Goal: Information Seeking & Learning: Find contact information

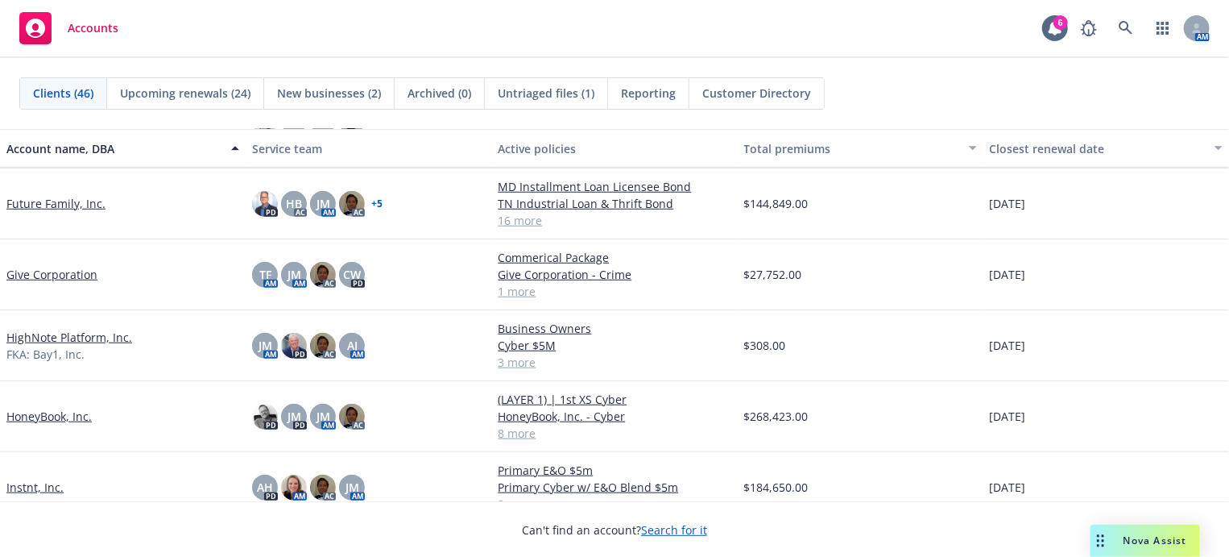
scroll to position [644, 0]
click at [764, 346] on span "$308.00" at bounding box center [765, 344] width 42 height 17
click at [113, 336] on link "HighNote Platform, Inc." at bounding box center [69, 336] width 126 height 17
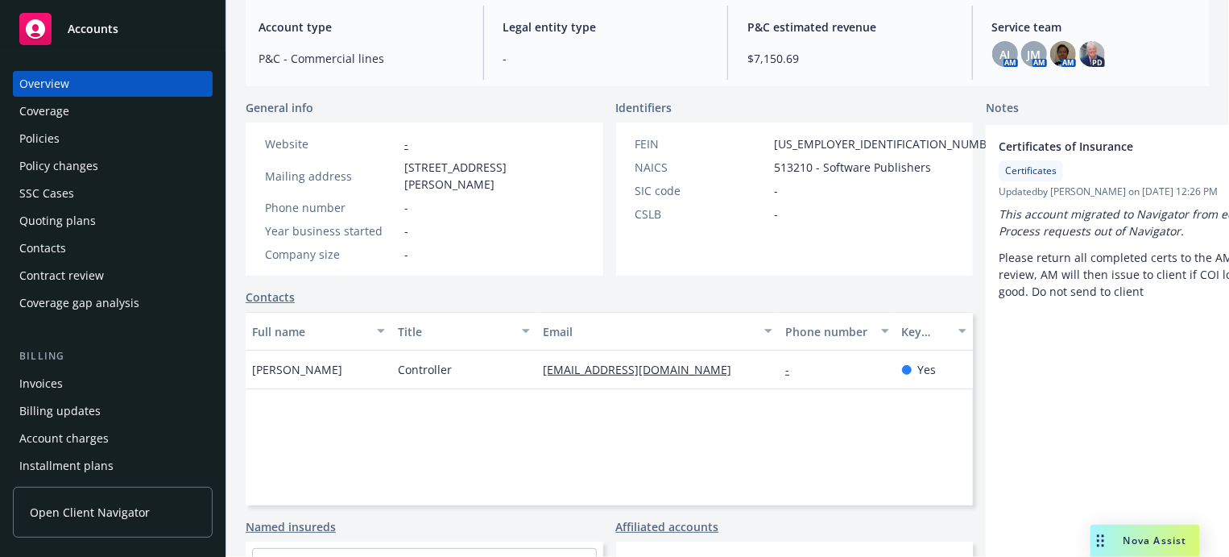
scroll to position [242, 0]
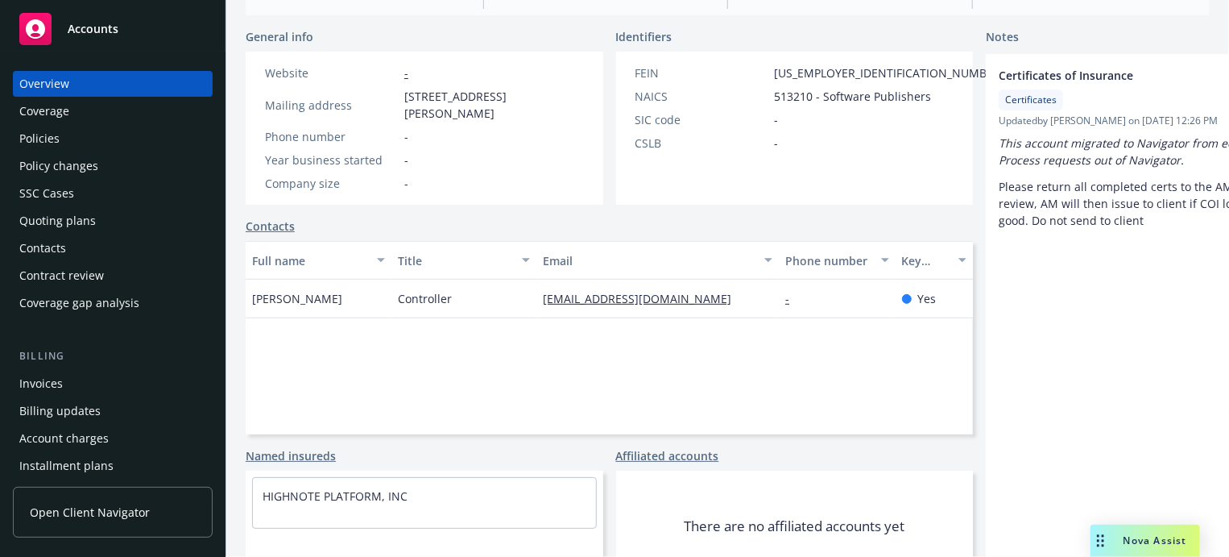
click at [67, 138] on div "Policies" at bounding box center [112, 139] width 187 height 26
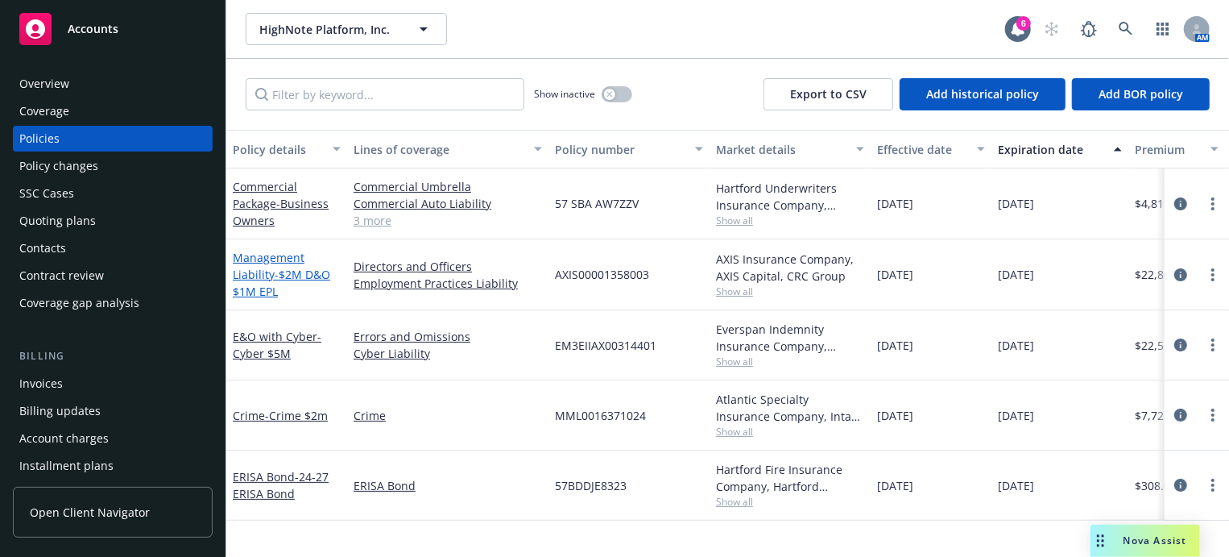
click at [271, 269] on link "Management Liability - $2M D&O $1M EPL" at bounding box center [281, 274] width 97 height 49
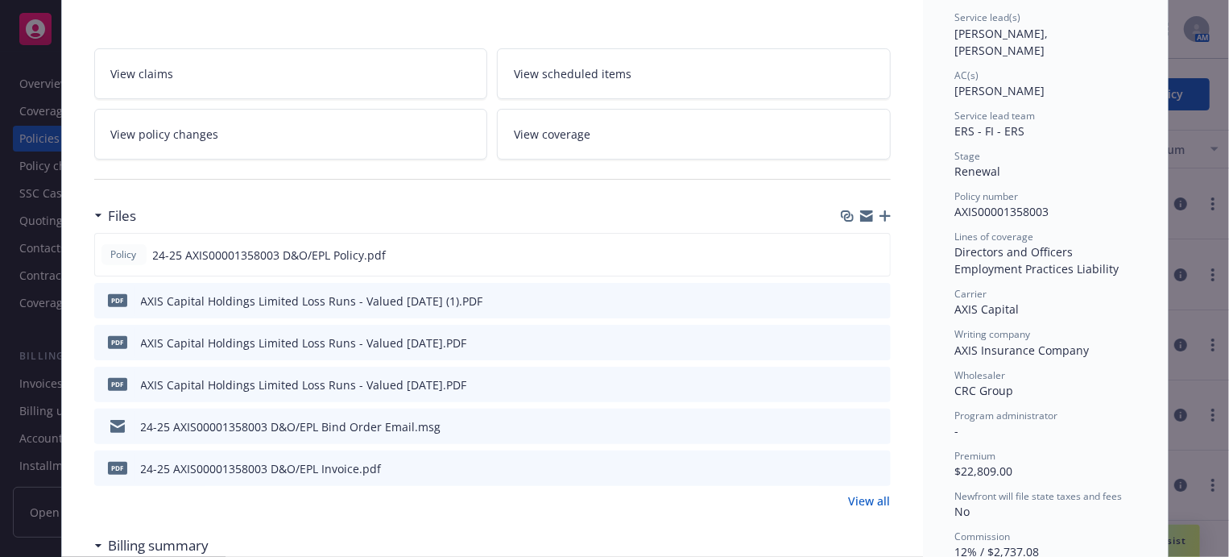
scroll to position [322, 0]
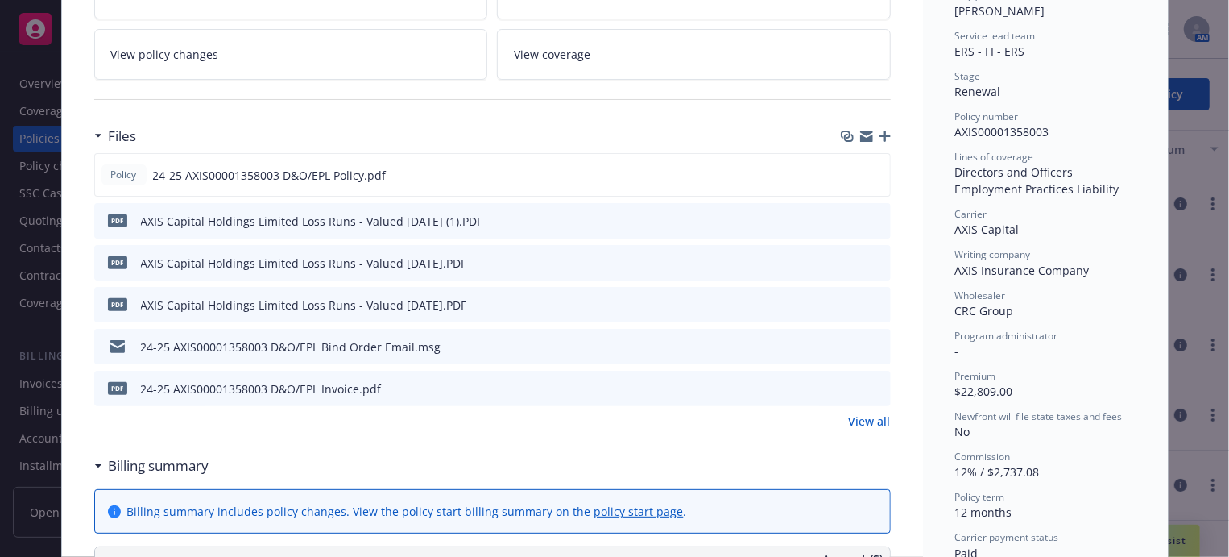
click at [873, 343] on icon "preview file" at bounding box center [875, 345] width 14 height 11
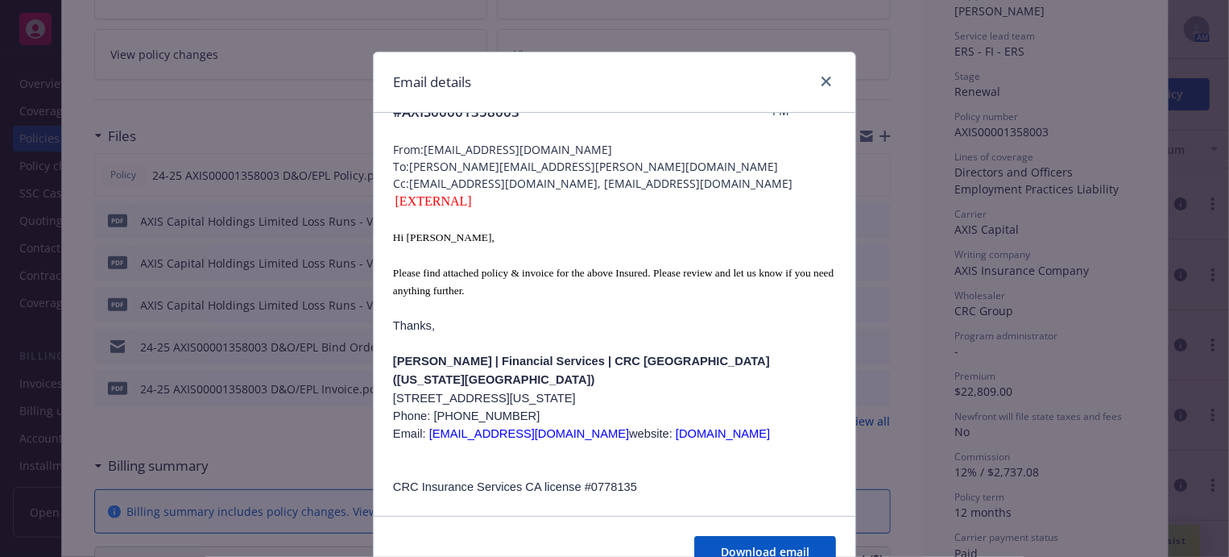
scroll to position [0, 0]
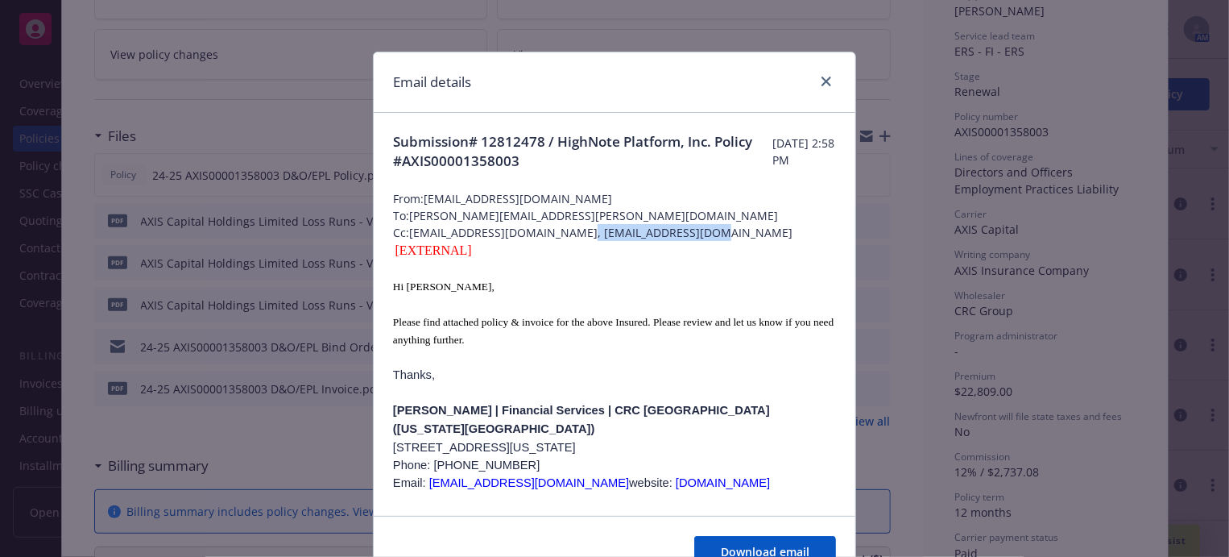
drag, startPoint x: 572, startPoint y: 231, endPoint x: 714, endPoint y: 234, distance: 141.8
click at [714, 234] on span "Cc: [EMAIL_ADDRESS][DOMAIN_NAME], [EMAIL_ADDRESS][DOMAIN_NAME]" at bounding box center [614, 232] width 443 height 17
click at [662, 244] on div "[EXTERNAL]" at bounding box center [614, 250] width 443 height 19
drag, startPoint x: 567, startPoint y: 230, endPoint x: 712, endPoint y: 236, distance: 145.1
click at [712, 236] on span "Cc: [EMAIL_ADDRESS][DOMAIN_NAME], [EMAIL_ADDRESS][DOMAIN_NAME]" at bounding box center [614, 232] width 443 height 17
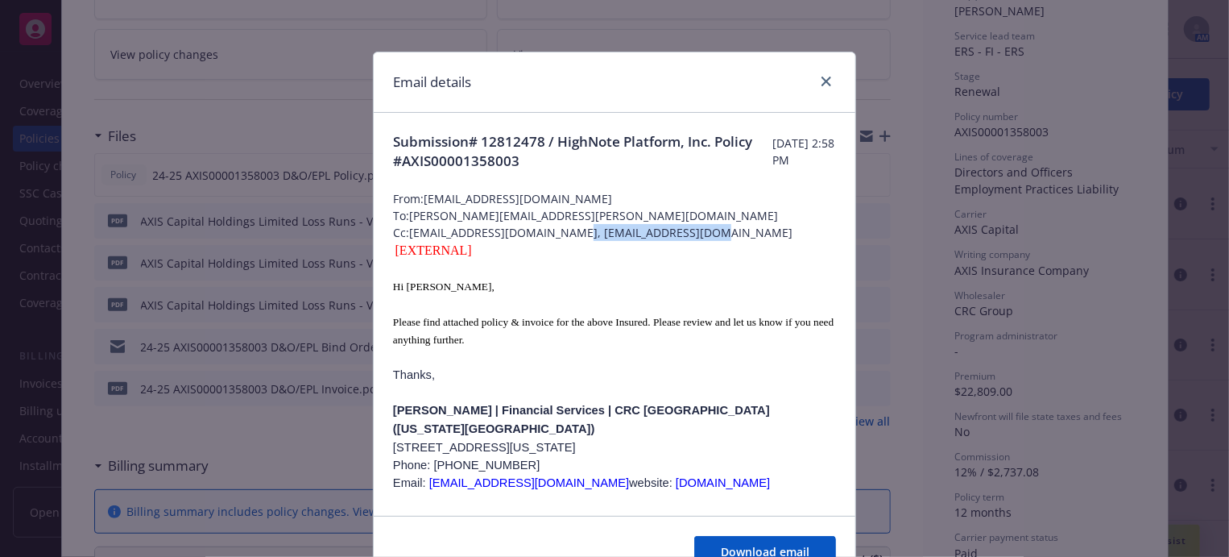
copy span "[EMAIL_ADDRESS][DOMAIN_NAME]"
click at [439, 201] on span "From: [EMAIL_ADDRESS][DOMAIN_NAME]" at bounding box center [614, 198] width 443 height 17
drag, startPoint x: 534, startPoint y: 199, endPoint x: 423, endPoint y: 205, distance: 111.3
click at [423, 205] on span "From: [EMAIL_ADDRESS][DOMAIN_NAME]" at bounding box center [614, 198] width 443 height 17
copy span "[EMAIL_ADDRESS][DOMAIN_NAME]"
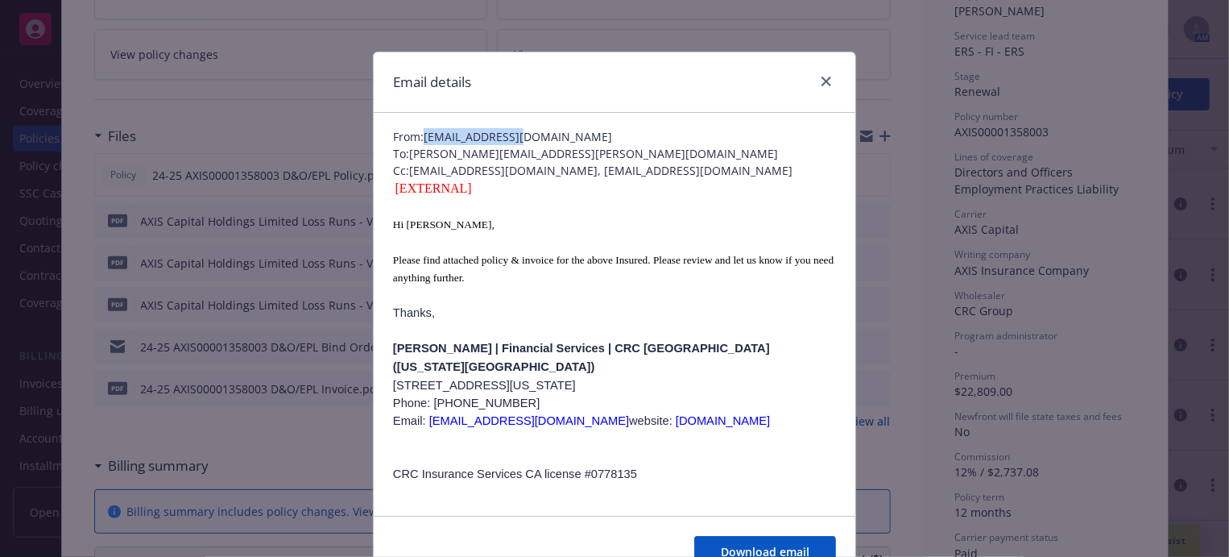
scroll to position [196, 0]
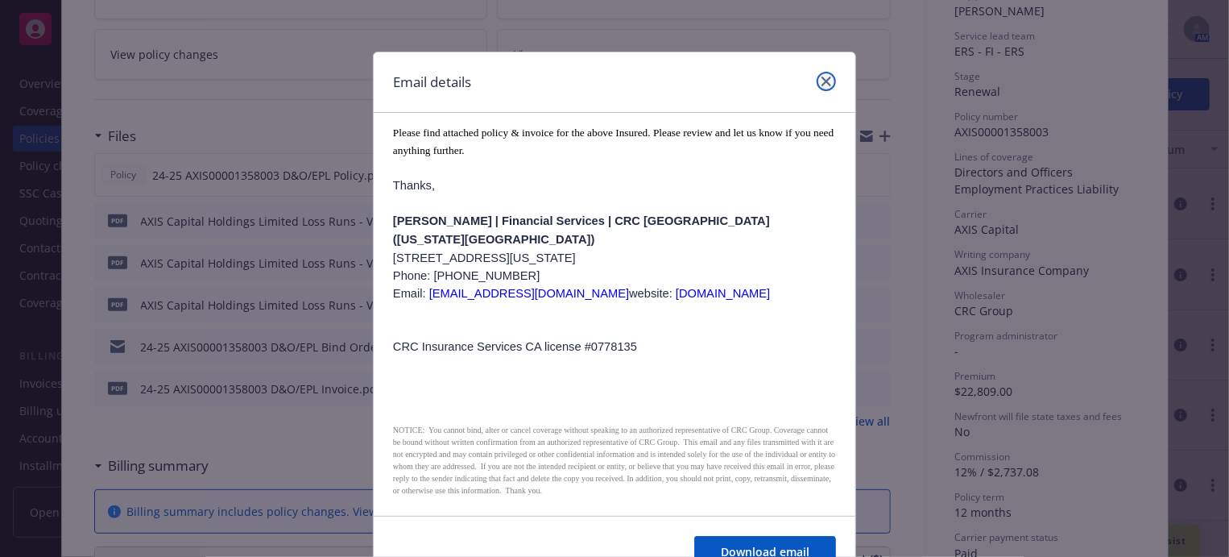
click at [822, 79] on icon "close" at bounding box center [827, 82] width 10 height 10
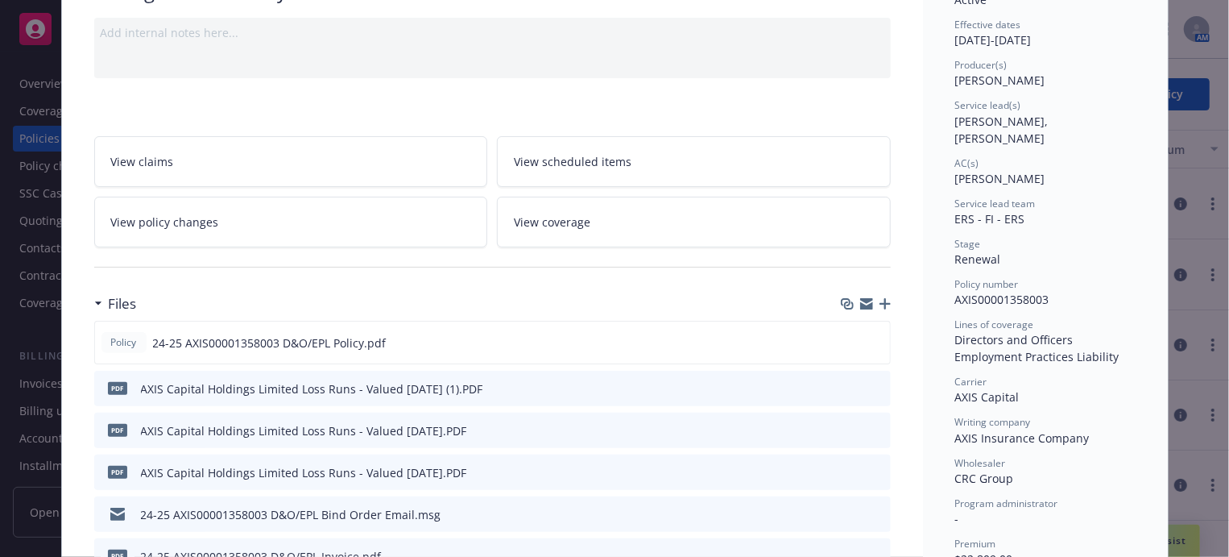
scroll to position [0, 0]
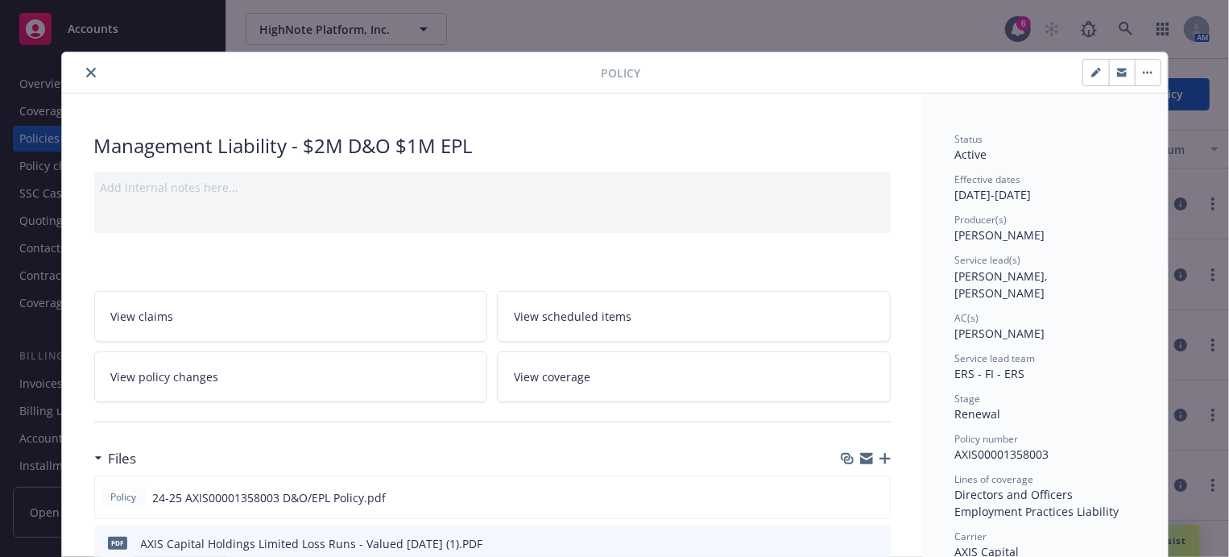
click at [88, 72] on icon "close" at bounding box center [91, 73] width 10 height 10
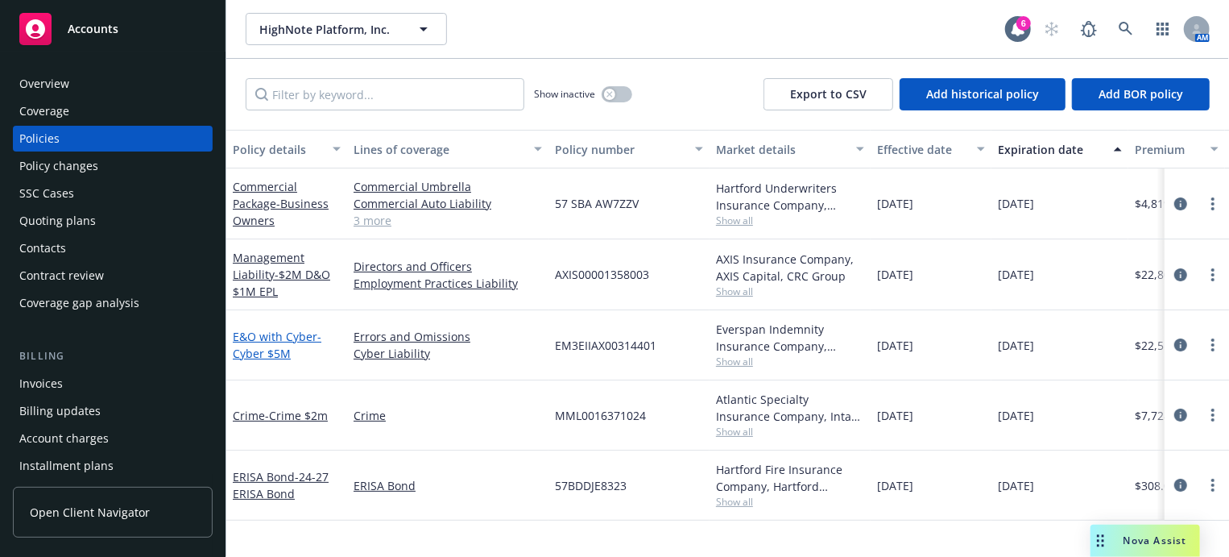
click at [275, 347] on span "- Cyber $5M" at bounding box center [277, 345] width 89 height 32
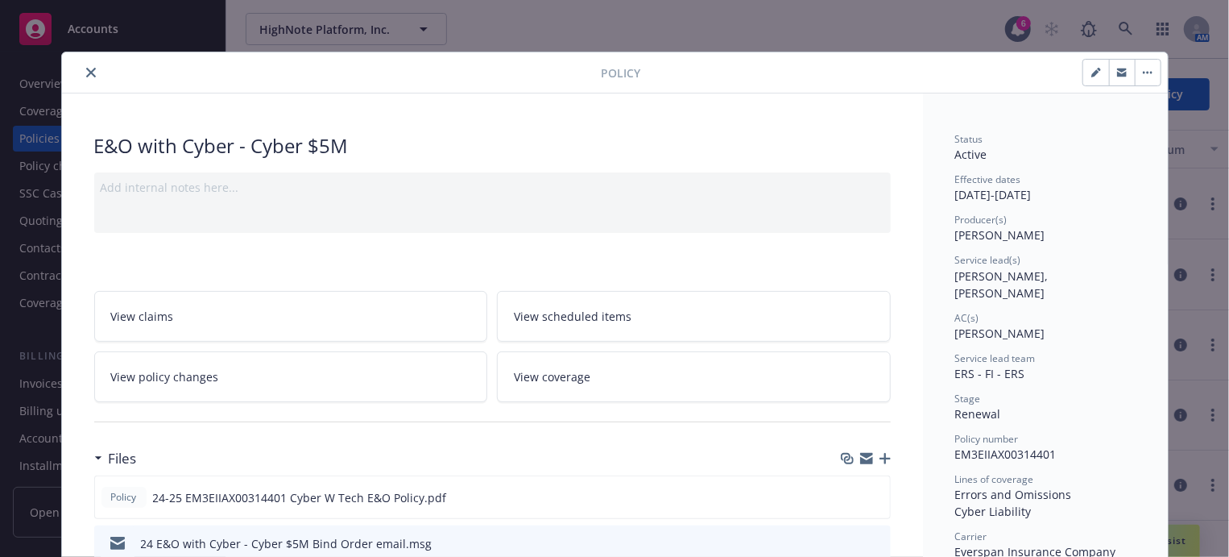
click at [86, 70] on icon "close" at bounding box center [91, 73] width 10 height 10
